Goal: Task Accomplishment & Management: Manage account settings

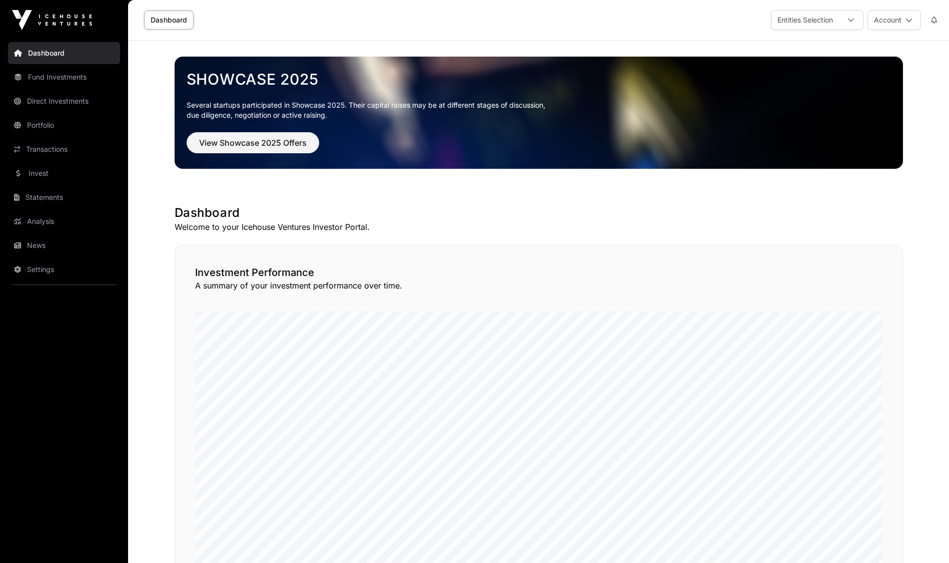
click at [45, 146] on link "Transactions" at bounding box center [64, 149] width 112 height 22
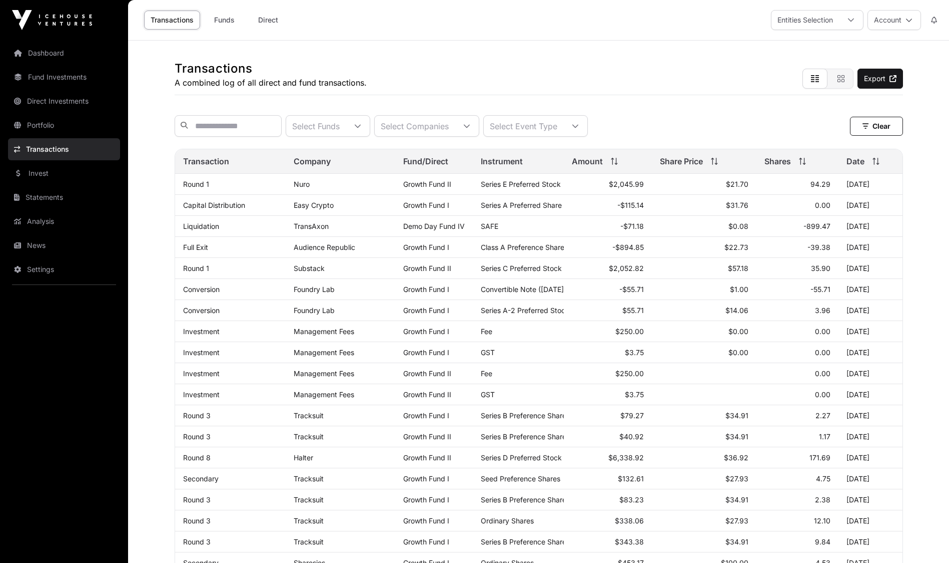
click at [37, 242] on link "News" at bounding box center [64, 245] width 112 height 22
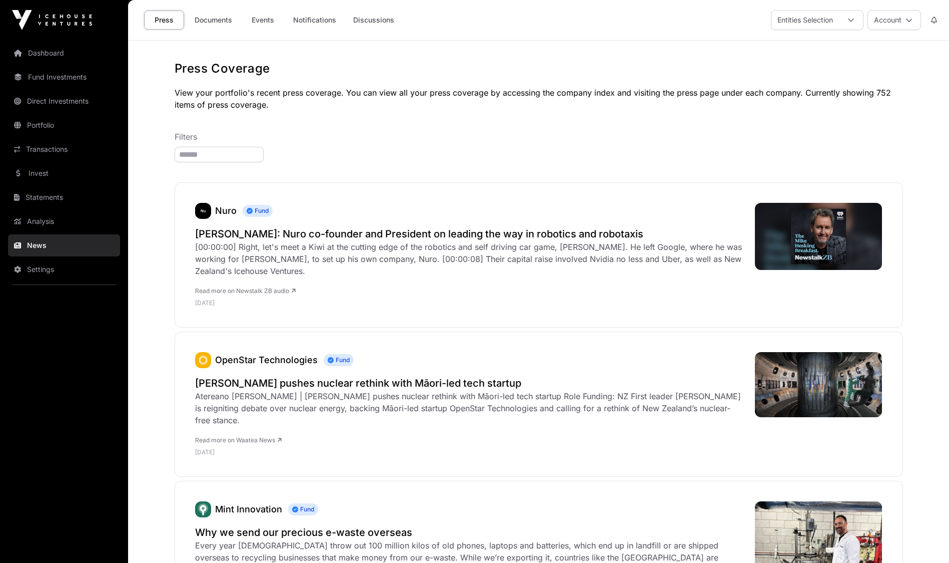
click at [225, 21] on link "Documents" at bounding box center [213, 20] width 51 height 19
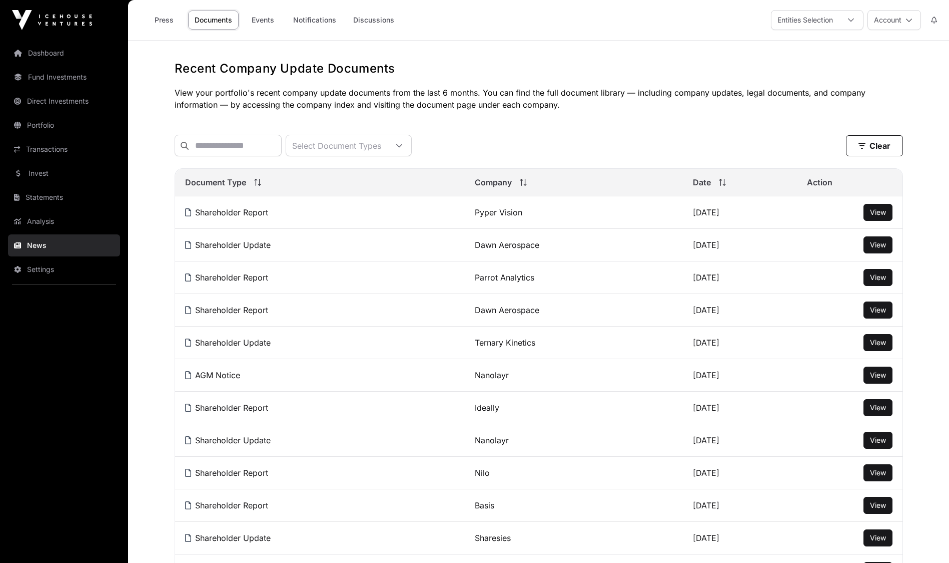
click at [896, 24] on button "Account" at bounding box center [895, 20] width 54 height 20
click at [842, 143] on span "Sign Out" at bounding box center [832, 148] width 29 height 10
